Goal: Information Seeking & Learning: Learn about a topic

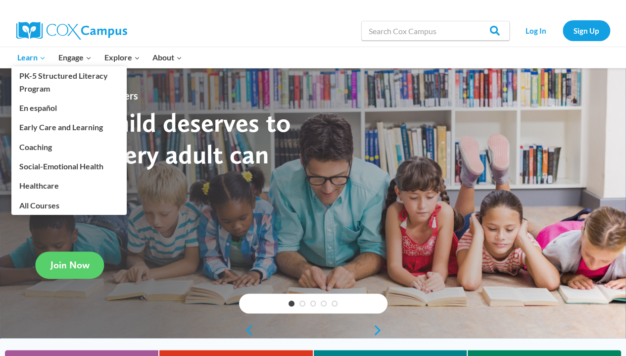
click at [21, 54] on span "Learn Expand" at bounding box center [31, 57] width 28 height 13
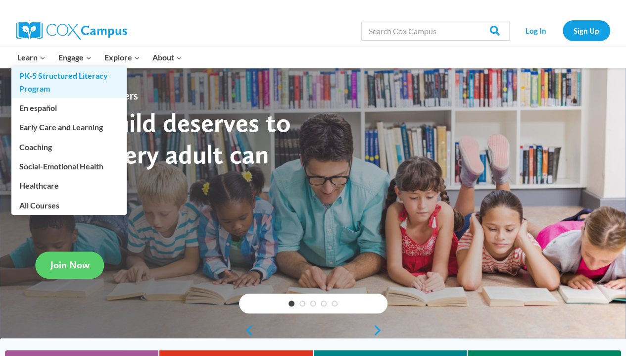
click at [35, 77] on link "PK-5 Structured Literacy Program" at bounding box center [68, 82] width 115 height 32
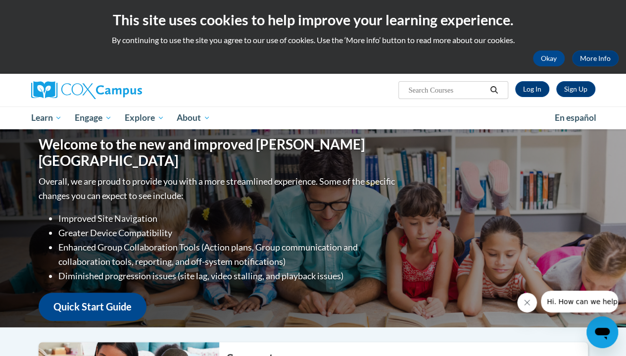
click at [432, 86] on input "Search..." at bounding box center [446, 90] width 79 height 12
type input "oral language"
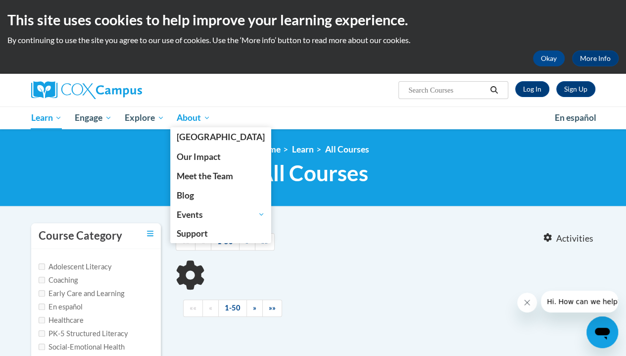
type input "oral language"
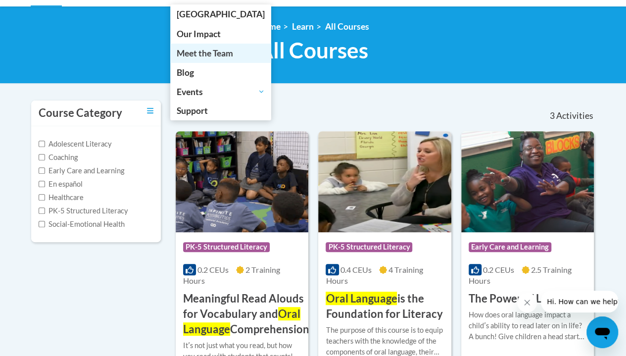
scroll to position [146, 0]
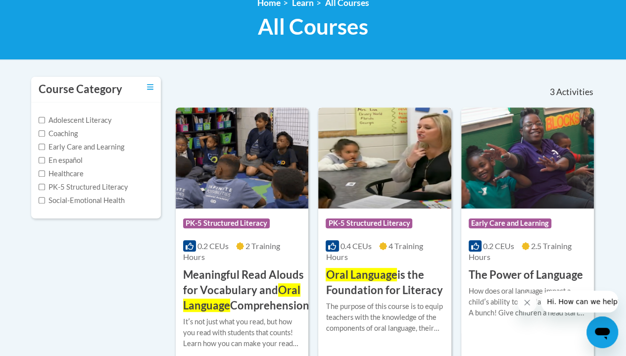
click at [347, 276] on span "Oral Language" at bounding box center [360, 274] width 71 height 13
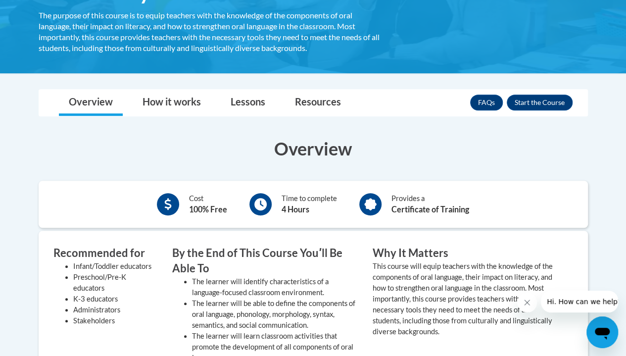
scroll to position [210, 0]
